Goal: Transaction & Acquisition: Purchase product/service

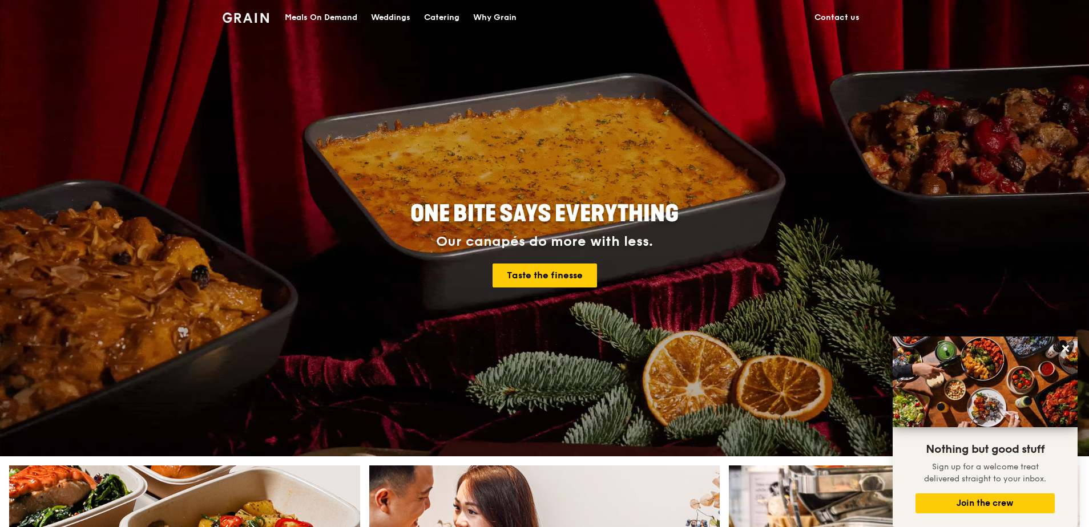
click at [331, 14] on div "Meals On Demand" at bounding box center [321, 18] width 72 height 34
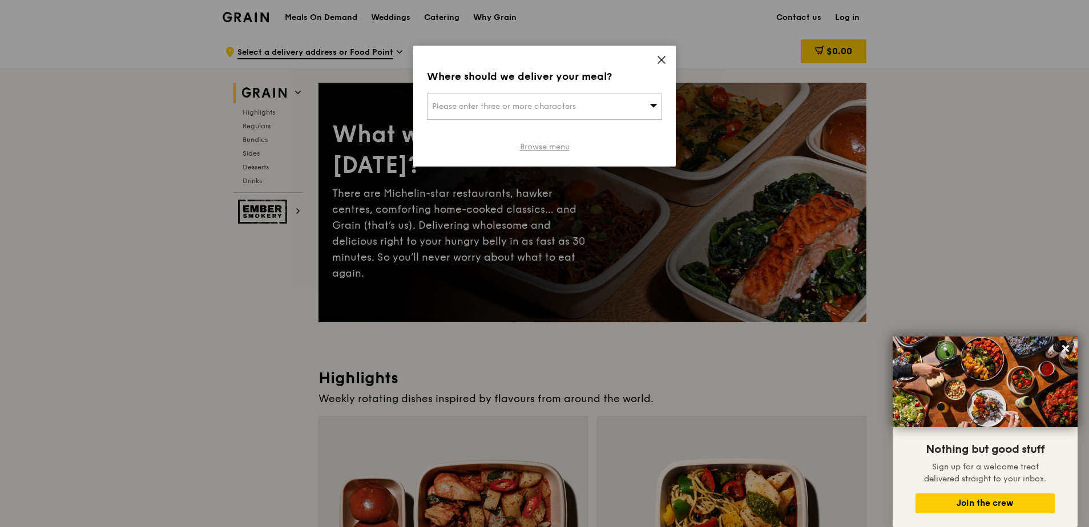
click at [551, 146] on link "Browse menu" at bounding box center [545, 147] width 50 height 11
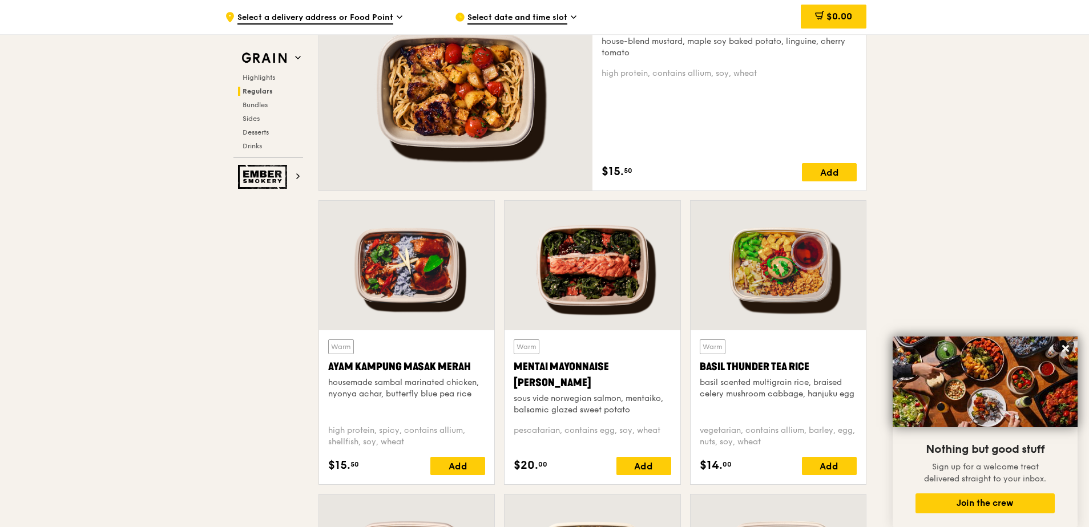
scroll to position [856, 0]
click at [415, 359] on div "Ayam Kampung Masak Merah" at bounding box center [406, 366] width 157 height 16
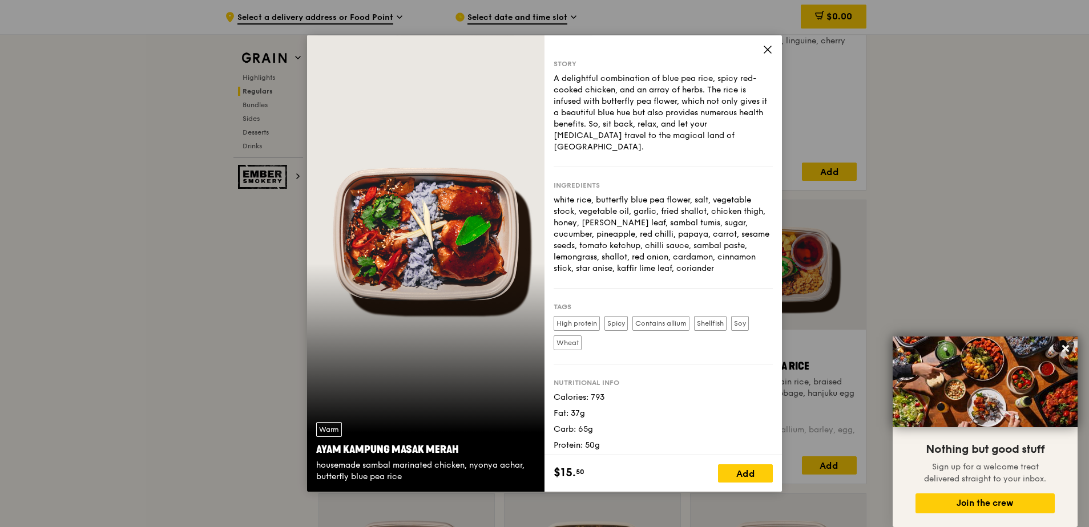
scroll to position [1027, 0]
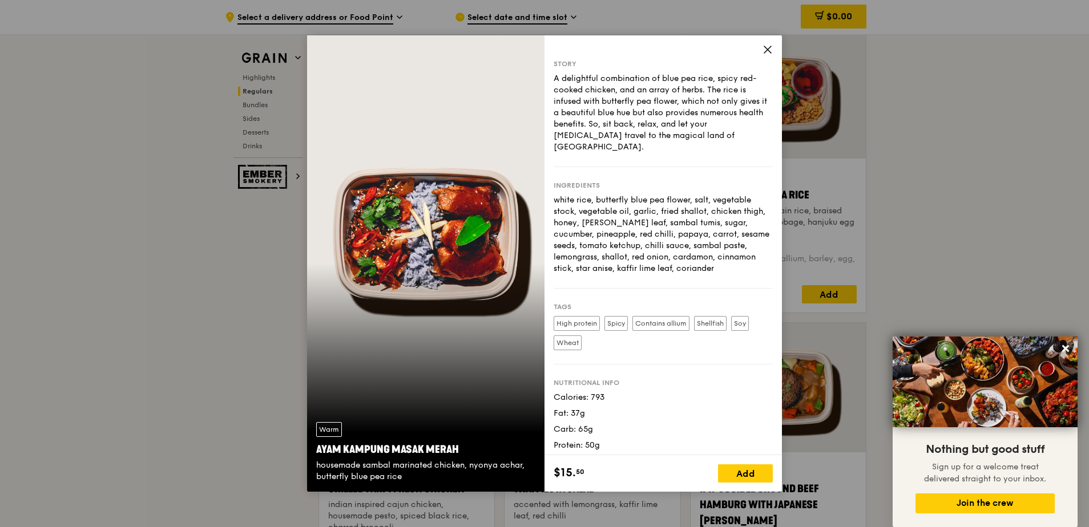
click at [764, 43] on div "Story A delightful combination of blue pea rice, spicy red-cooked chicken, and …" at bounding box center [662, 245] width 237 height 420
click at [770, 54] on icon at bounding box center [767, 50] width 10 height 10
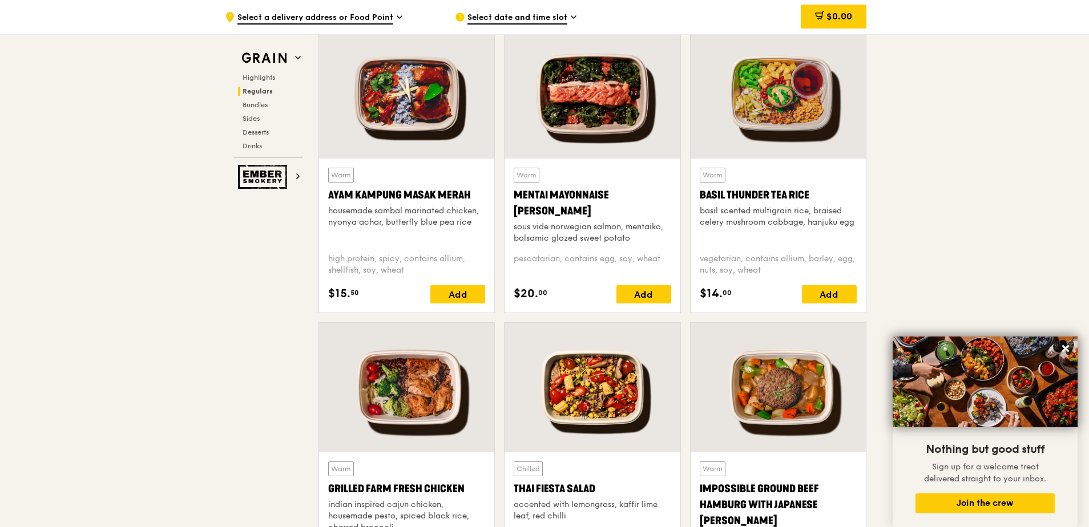
click at [775, 192] on div "Basil Thunder Tea Rice" at bounding box center [778, 195] width 157 height 16
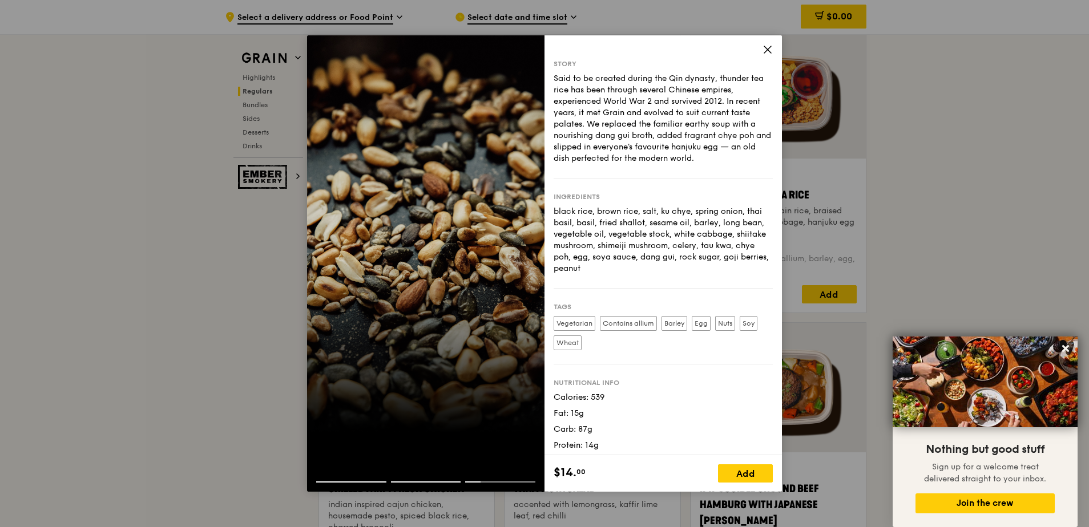
click at [765, 35] on div "Story Said to be created during the Qin dynasty, thunder tea rice has been thro…" at bounding box center [662, 245] width 237 height 420
click at [765, 46] on icon at bounding box center [767, 50] width 10 height 10
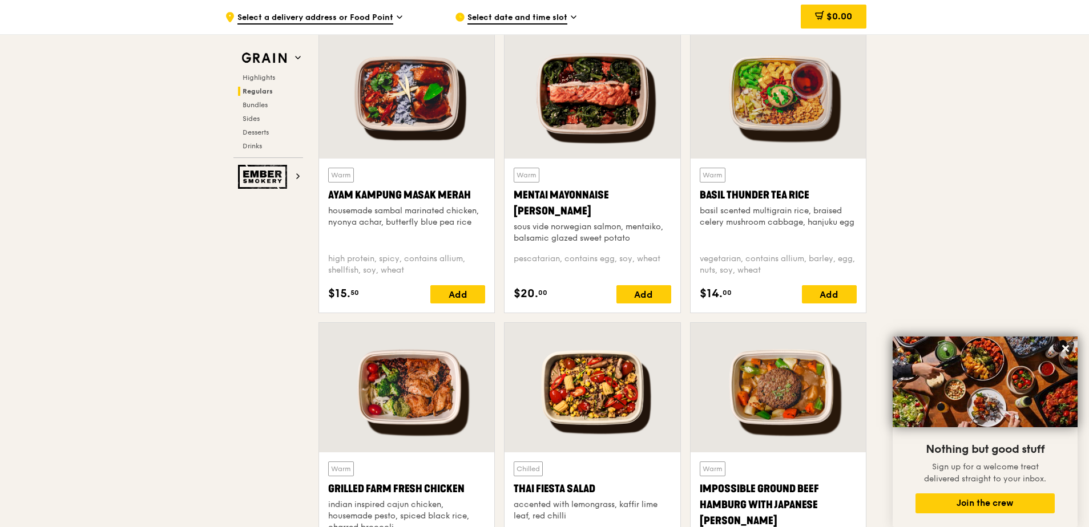
click at [741, 197] on div "Basil Thunder Tea Rice" at bounding box center [778, 195] width 157 height 16
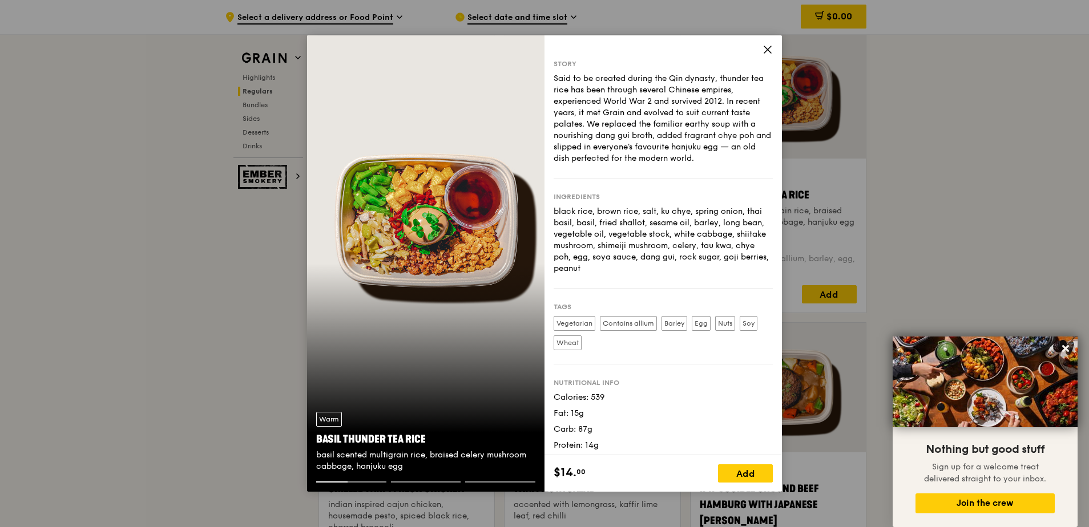
click at [770, 50] on icon at bounding box center [767, 50] width 10 height 10
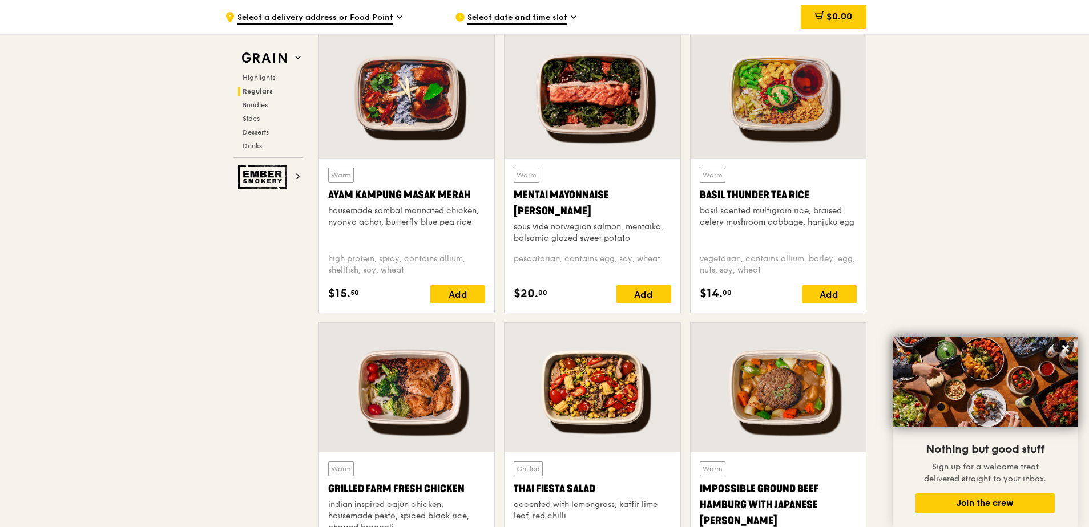
click at [764, 190] on div "Basil Thunder Tea Rice" at bounding box center [778, 195] width 157 height 16
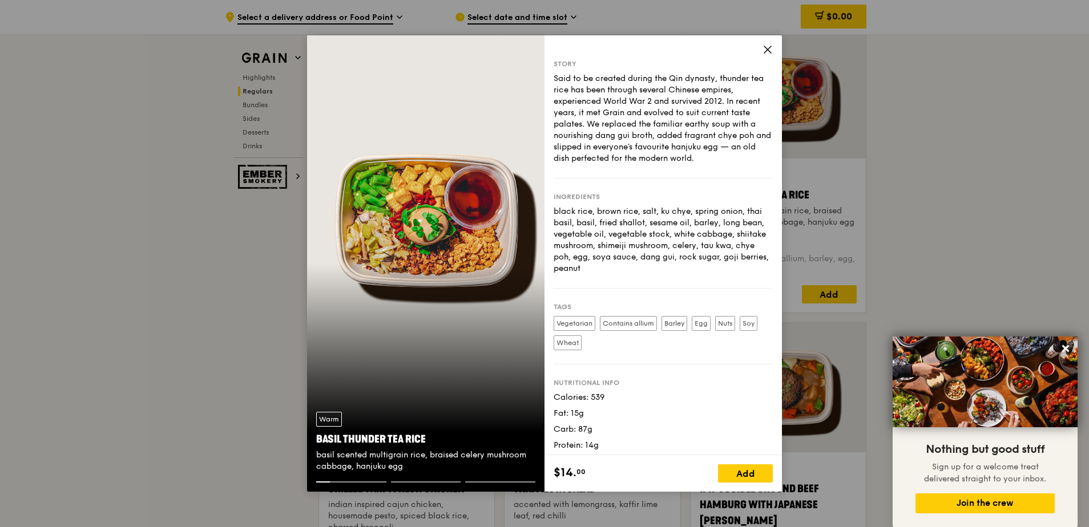
click at [771, 48] on icon at bounding box center [767, 50] width 10 height 10
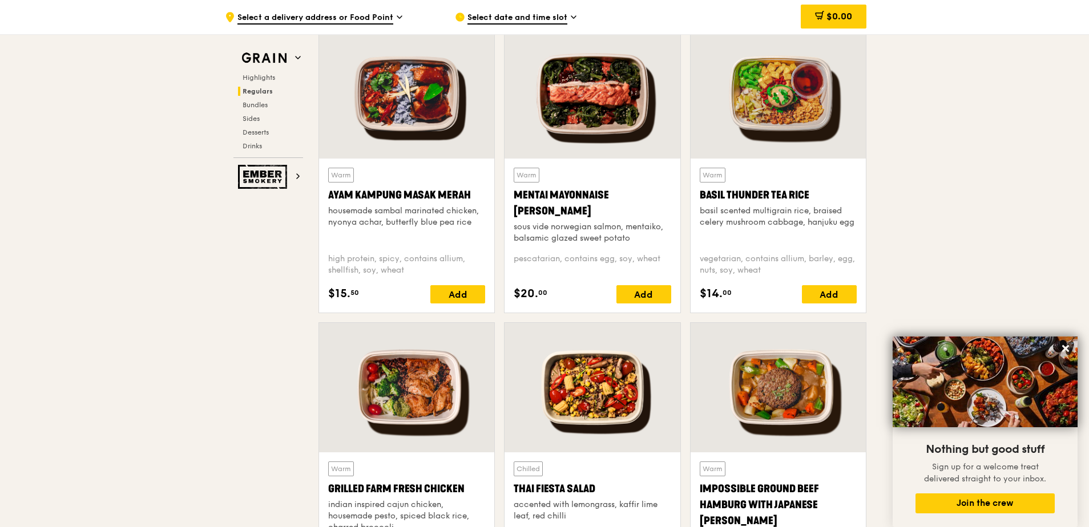
click at [777, 196] on div "Basil Thunder Tea Rice" at bounding box center [778, 195] width 157 height 16
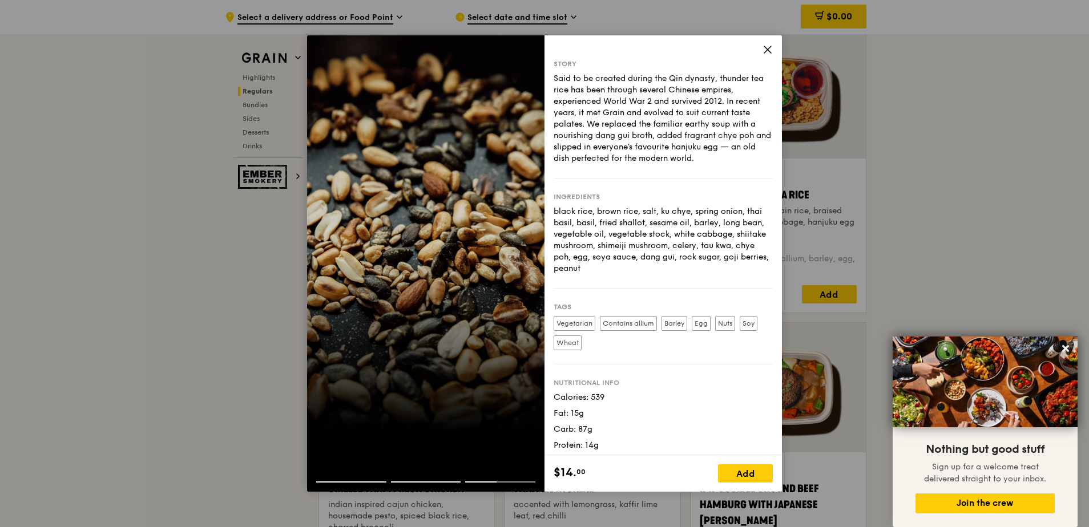
click at [647, 233] on div "black rice, brown rice, salt, ku chye, spring onion, thai basil, basil, fried s…" at bounding box center [663, 240] width 219 height 68
click at [764, 43] on div "Story Said to be created during the Qin dynasty, thunder tea rice has been thro…" at bounding box center [662, 245] width 237 height 420
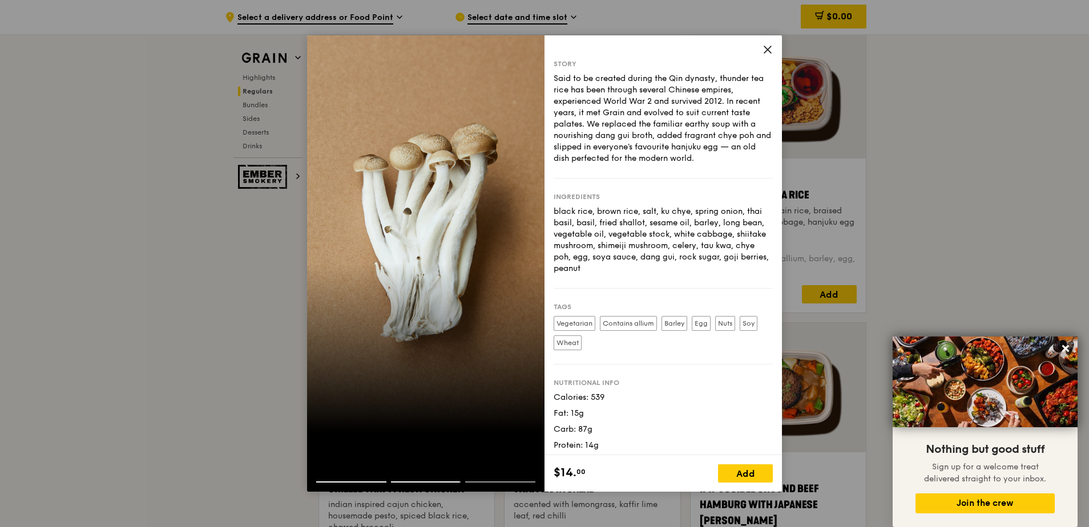
click at [770, 49] on icon at bounding box center [767, 50] width 10 height 10
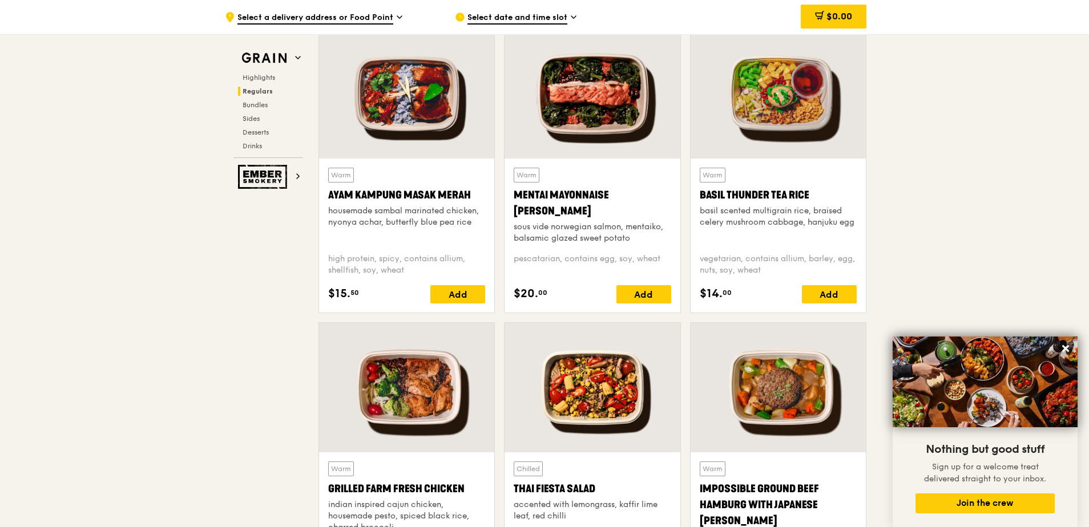
drag, startPoint x: 329, startPoint y: 196, endPoint x: 465, endPoint y: 199, distance: 136.4
click at [465, 199] on div "Ayam Kampung Masak Merah" at bounding box center [406, 195] width 157 height 16
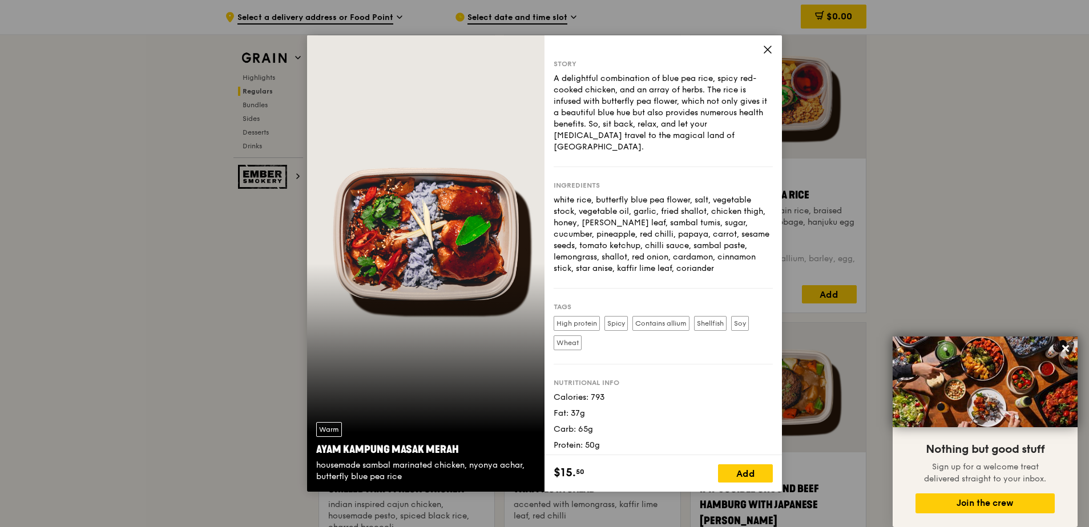
copy div "Ayam [GEOGRAPHIC_DATA]"
click at [764, 45] on icon at bounding box center [767, 50] width 10 height 10
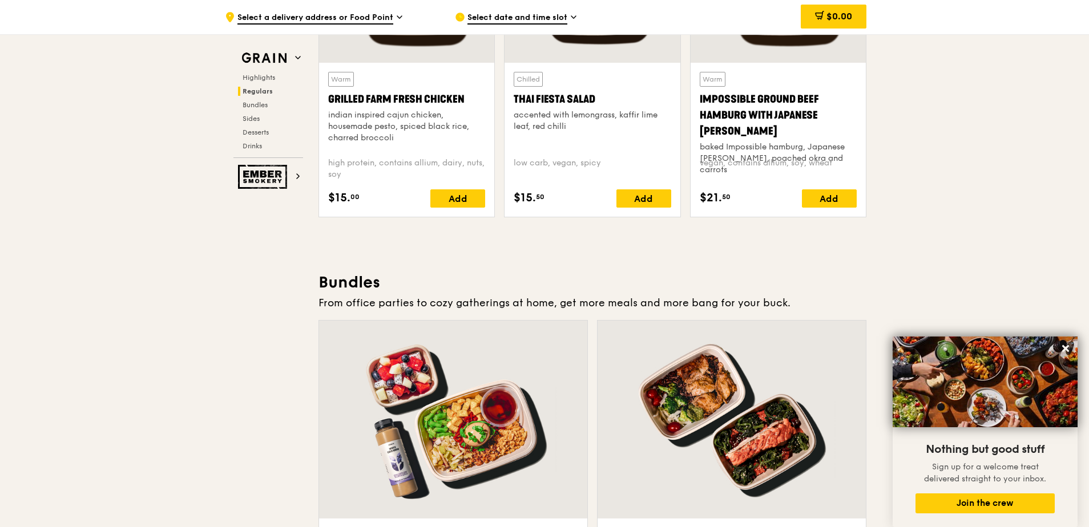
scroll to position [1313, 0]
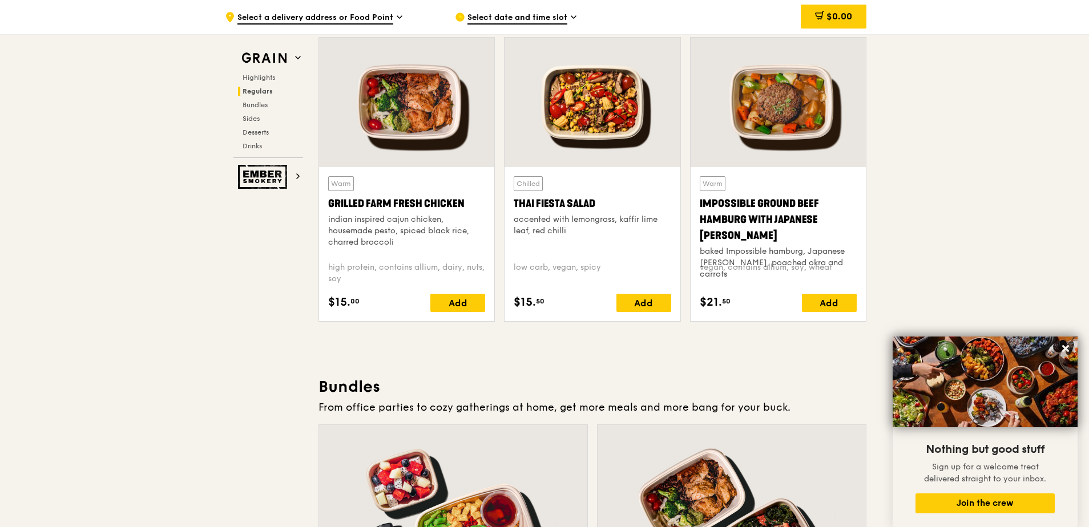
click at [420, 125] on div at bounding box center [406, 103] width 175 height 130
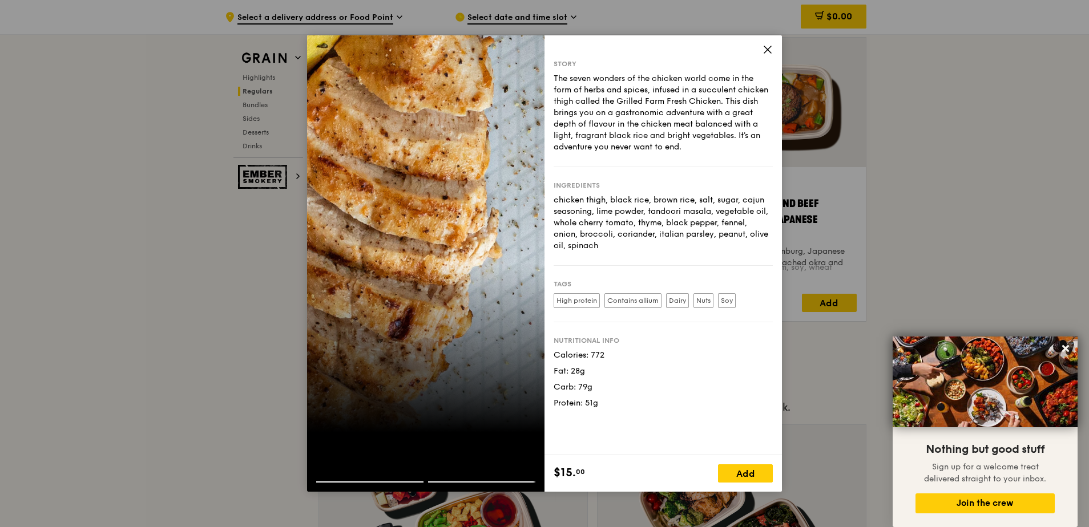
click at [773, 45] on div "Story The seven wonders of the chicken world come in the form of herbs and spic…" at bounding box center [662, 245] width 237 height 420
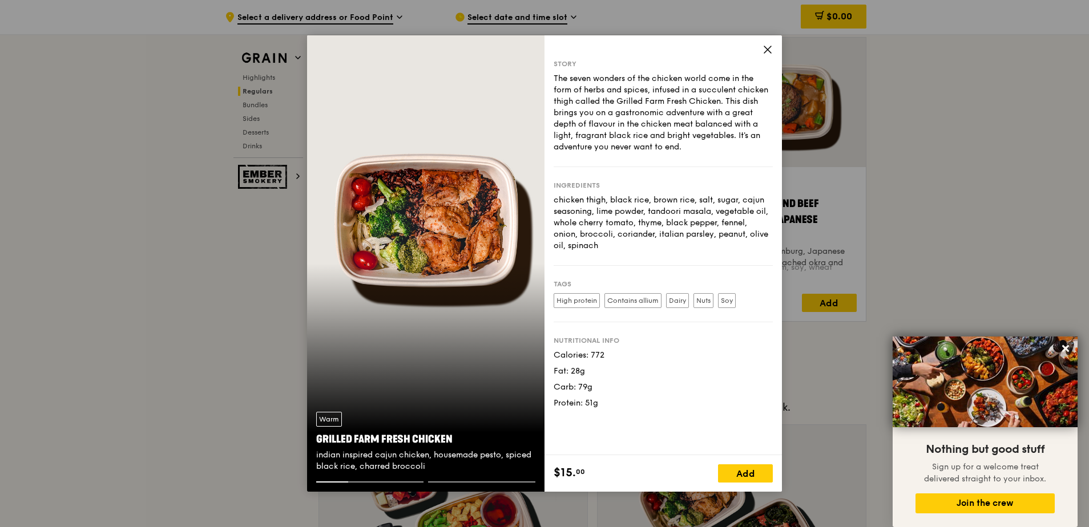
click at [767, 46] on icon at bounding box center [767, 50] width 10 height 10
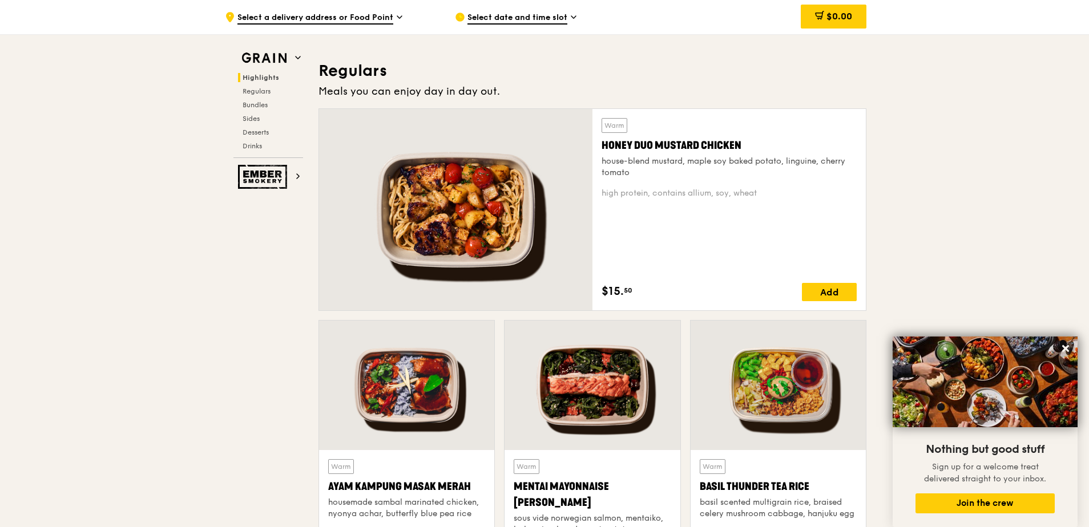
scroll to position [685, 0]
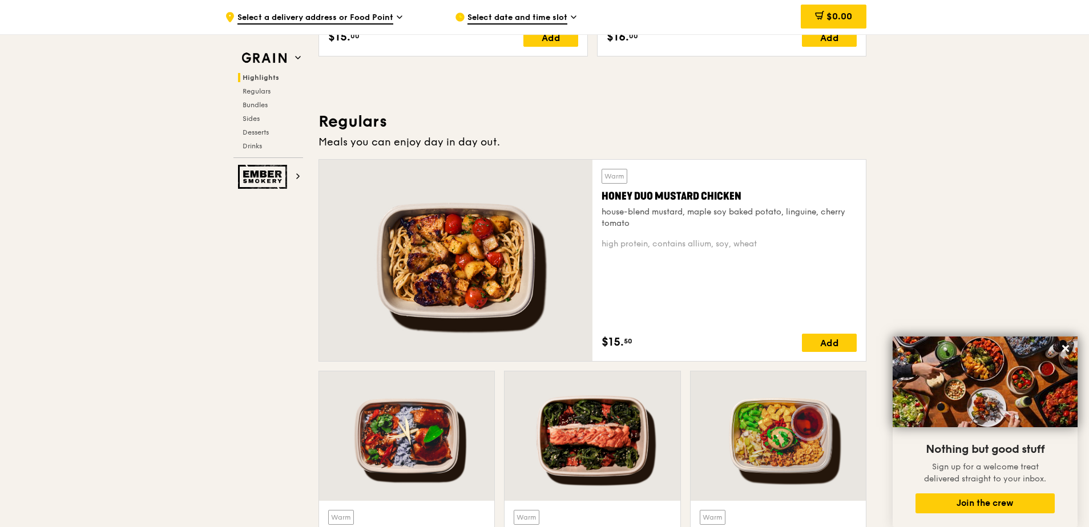
click at [627, 197] on div "Honey Duo Mustard Chicken" at bounding box center [728, 196] width 255 height 16
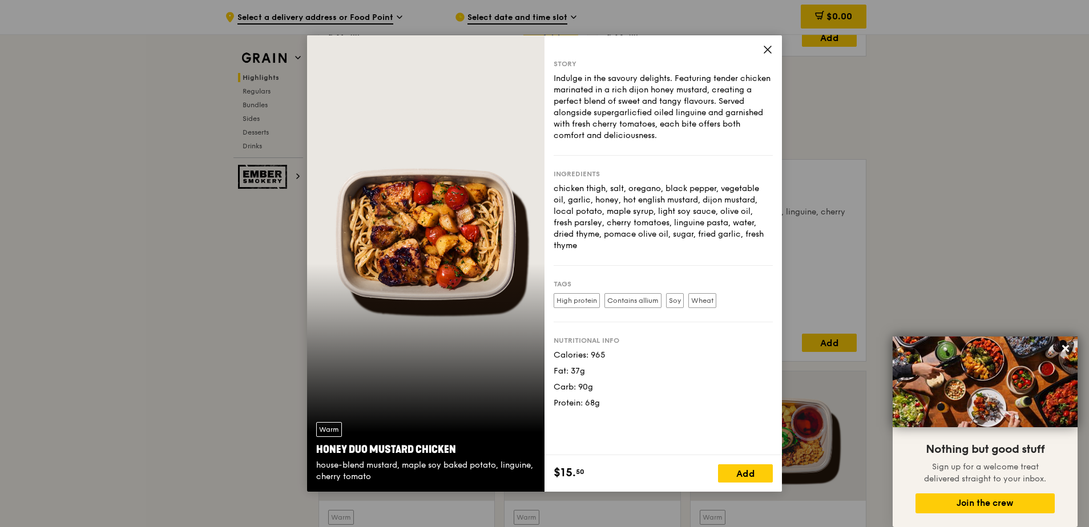
click at [881, 103] on div "Warm Honey Duo Mustard Chicken house-blend mustard, maple soy baked potato, lin…" at bounding box center [544, 263] width 1089 height 527
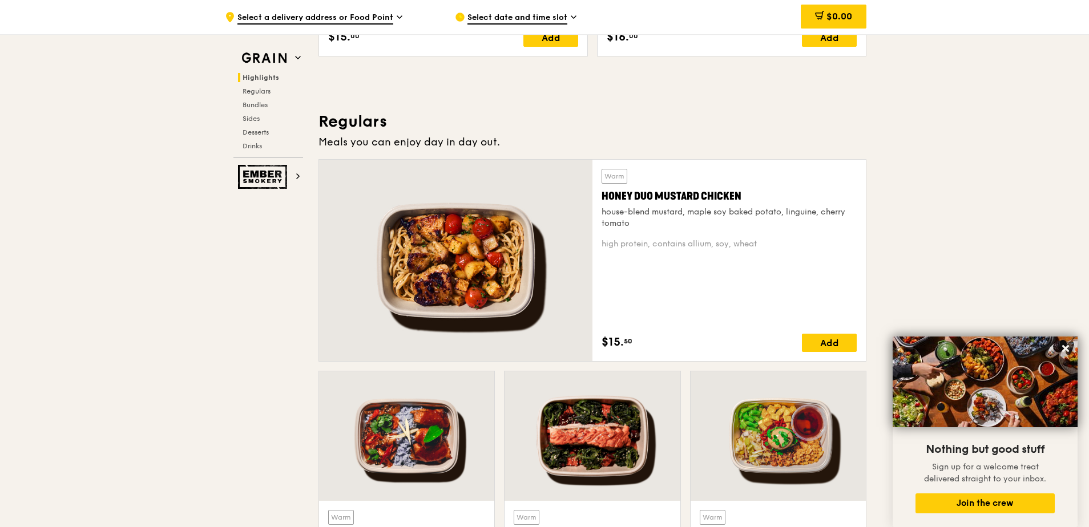
click at [660, 195] on div "Honey Duo Mustard Chicken" at bounding box center [728, 196] width 255 height 16
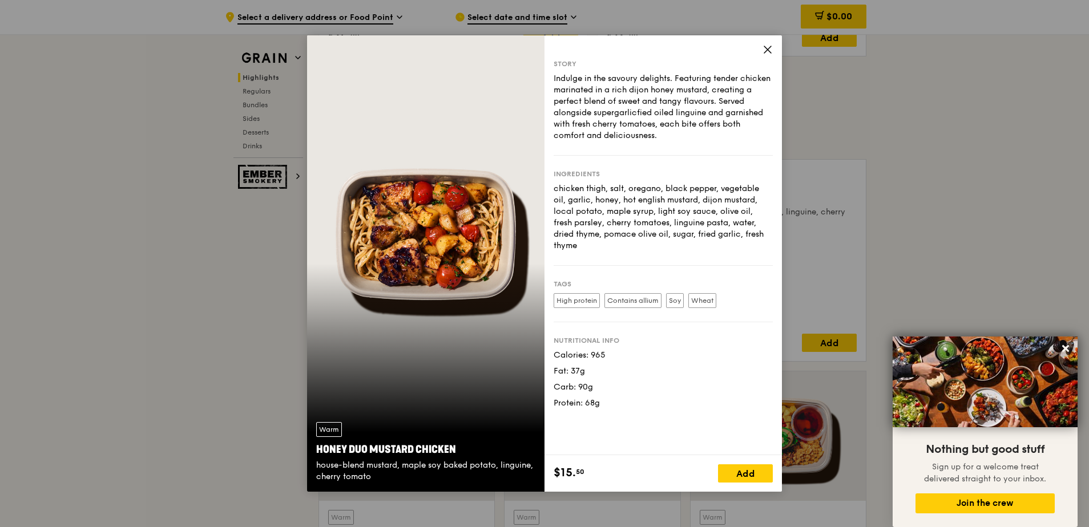
click at [772, 49] on icon at bounding box center [767, 50] width 10 height 10
